Goal: Task Accomplishment & Management: Manage account settings

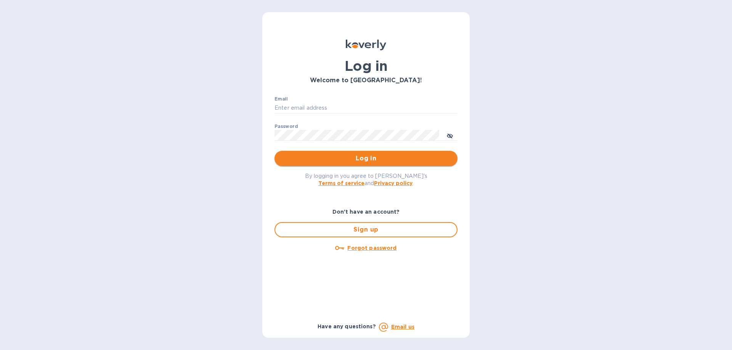
type input "[EMAIL_ADDRESS][DOMAIN_NAME]"
click at [349, 160] on span "Log in" at bounding box center [366, 158] width 171 height 9
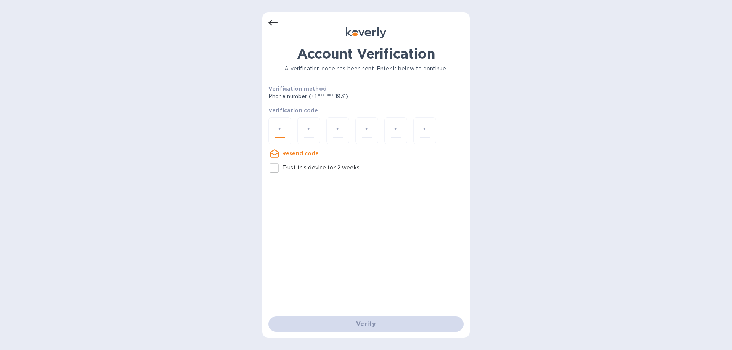
click at [284, 133] on input "number" at bounding box center [280, 131] width 10 height 14
type input "6"
type input "5"
type input "6"
type input "2"
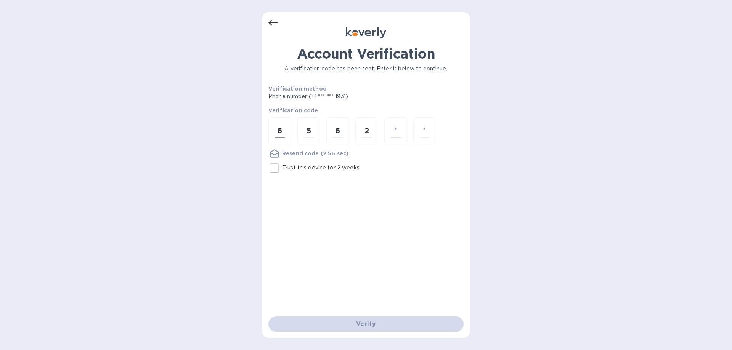
type input "5"
type input "9"
